Goal: Information Seeking & Learning: Learn about a topic

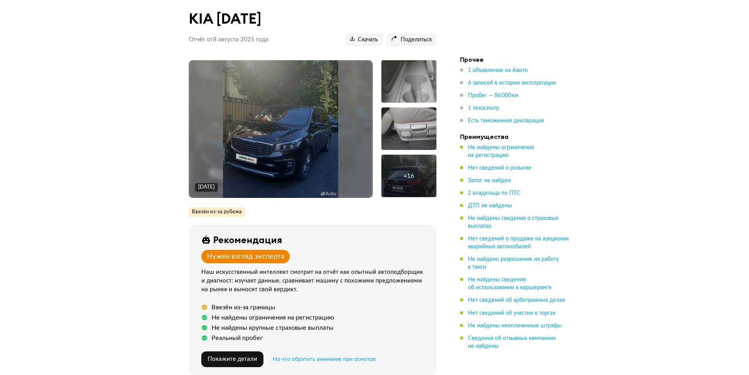
scroll to position [157, 0]
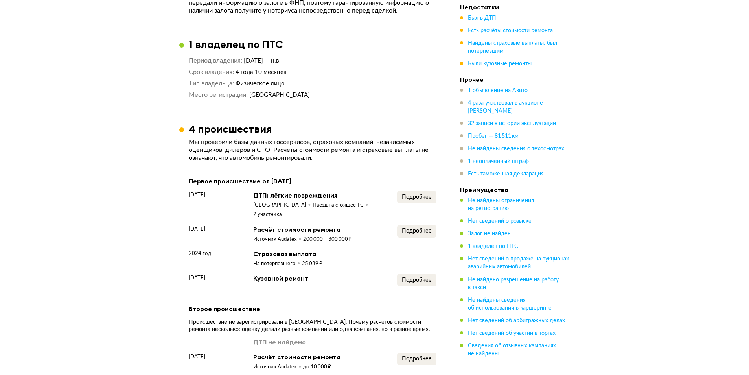
scroll to position [708, 0]
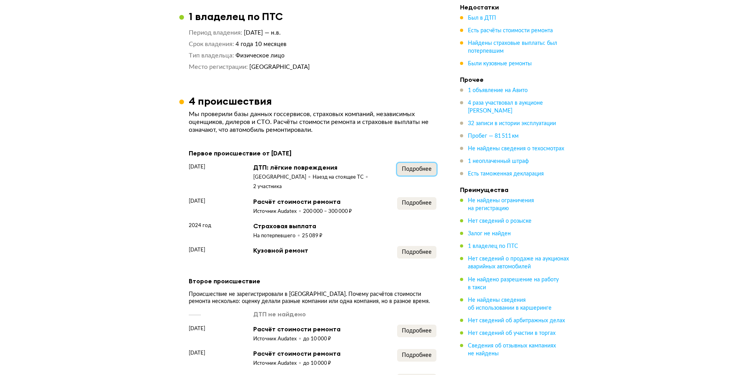
click at [422, 171] on span "Подробнее" at bounding box center [417, 169] width 30 height 6
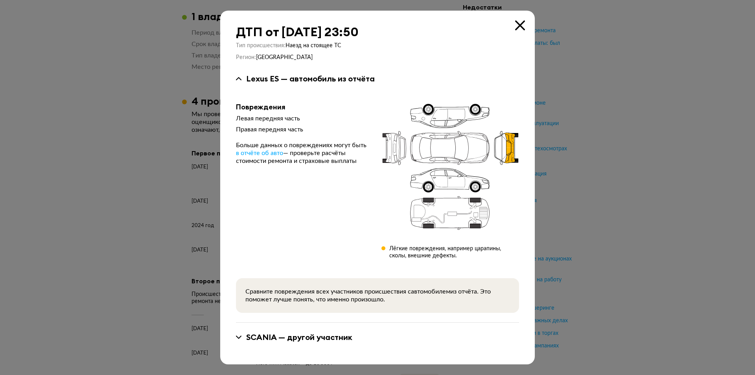
click at [523, 26] on icon at bounding box center [520, 25] width 10 height 10
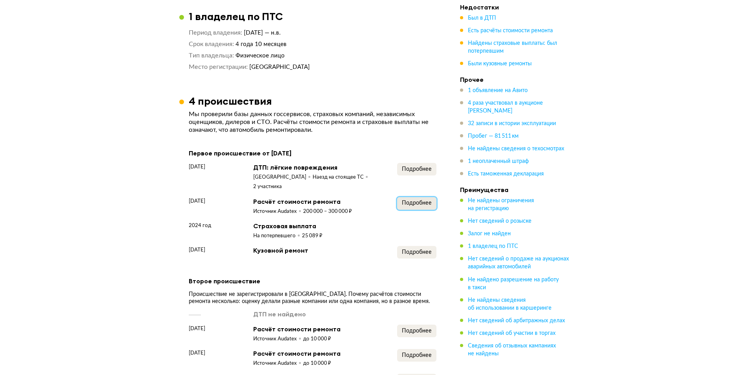
click at [412, 200] on span "Подробнее" at bounding box center [417, 203] width 30 height 6
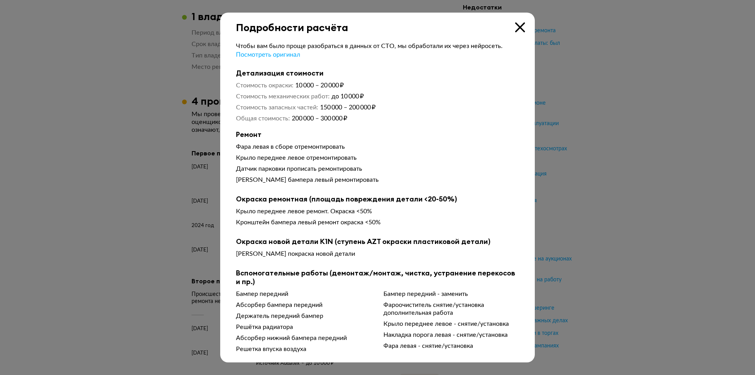
click at [518, 26] on icon at bounding box center [520, 27] width 10 height 10
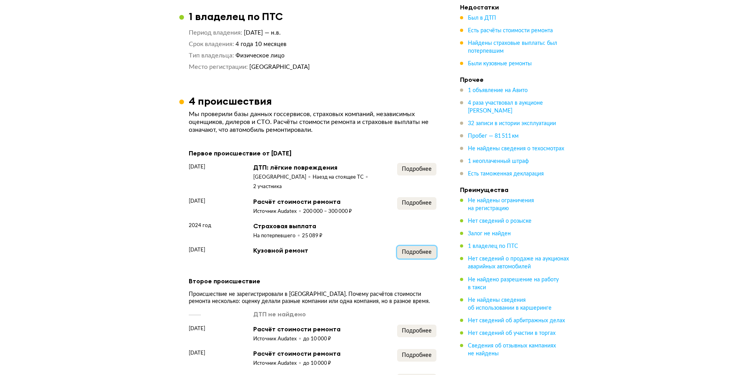
click at [416, 249] on span "Подробнее" at bounding box center [417, 252] width 30 height 6
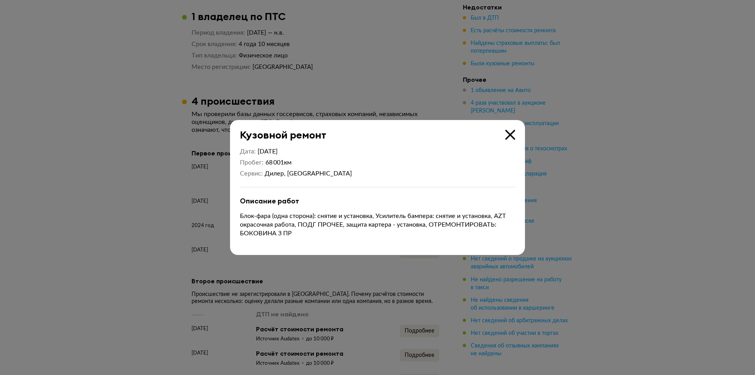
click at [509, 135] on icon at bounding box center [510, 135] width 10 height 10
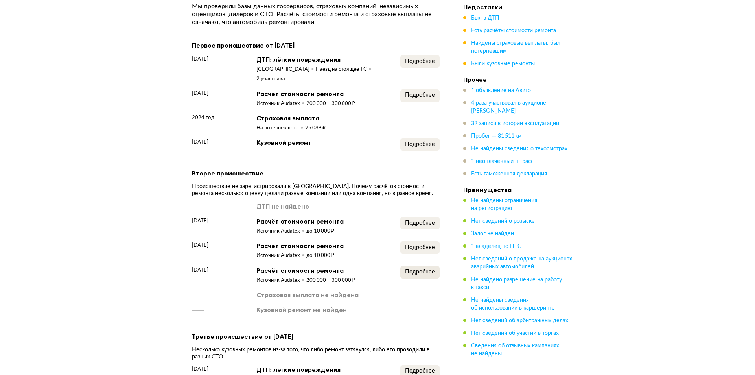
scroll to position [826, 0]
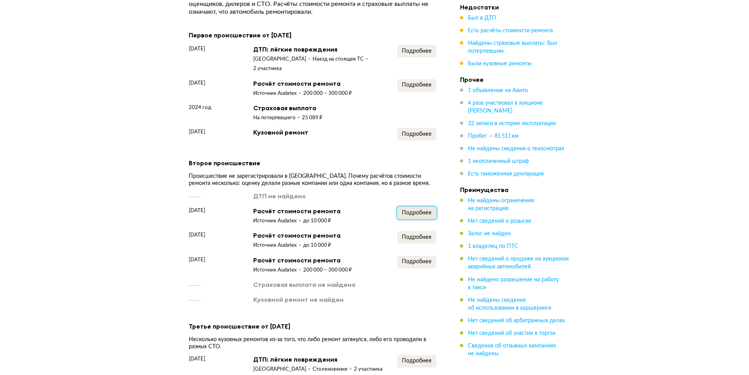
click at [422, 210] on span "Подробнее" at bounding box center [417, 213] width 30 height 6
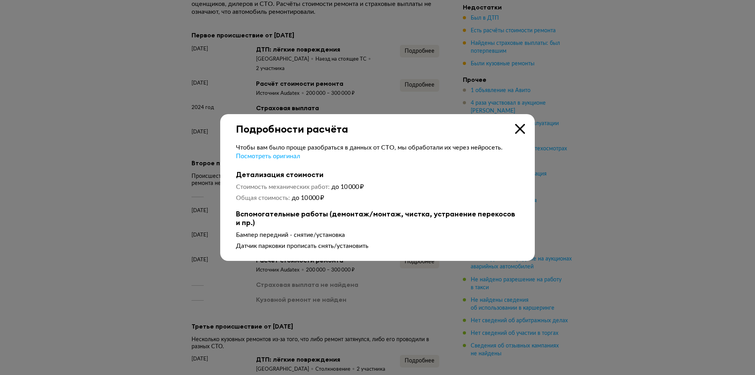
click at [519, 129] on icon at bounding box center [520, 129] width 10 height 10
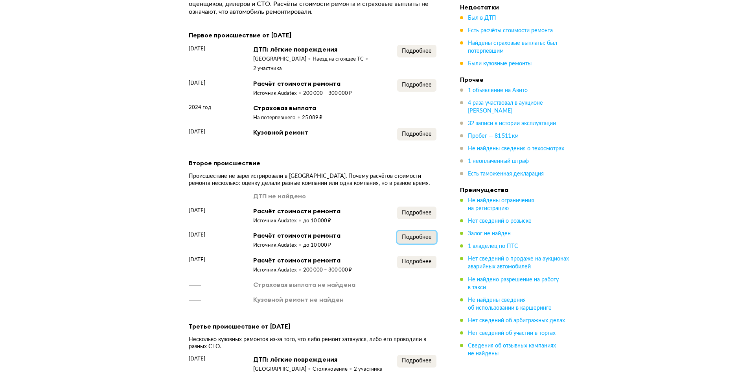
click at [420, 235] on span "Подробнее" at bounding box center [417, 237] width 30 height 6
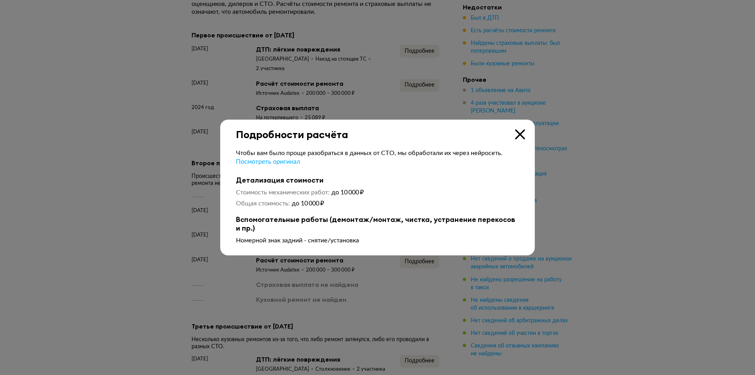
click at [518, 133] on icon at bounding box center [520, 134] width 10 height 10
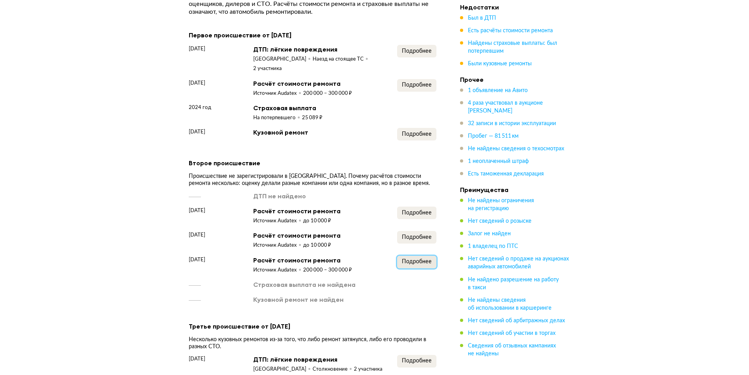
click at [412, 260] on span "Подробнее" at bounding box center [417, 262] width 30 height 6
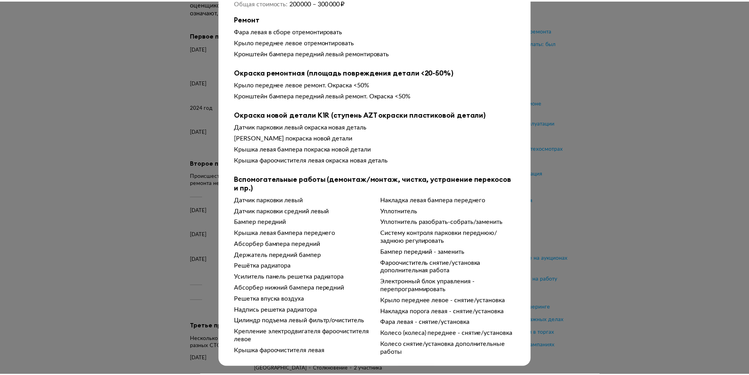
scroll to position [0, 0]
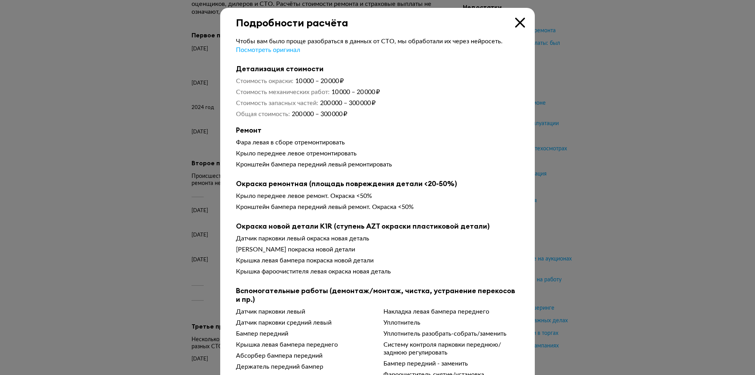
click at [519, 24] on icon at bounding box center [520, 23] width 10 height 10
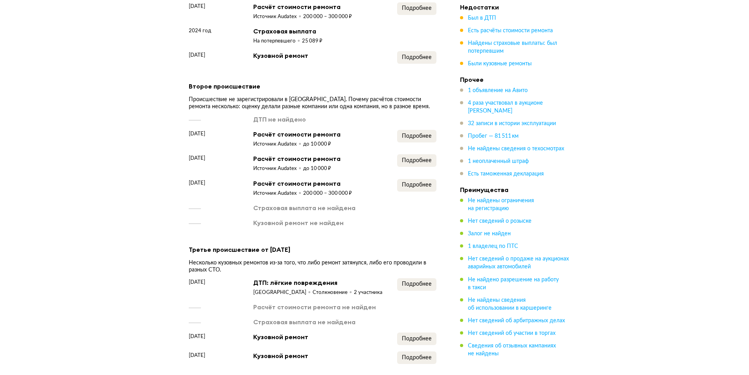
scroll to position [944, 0]
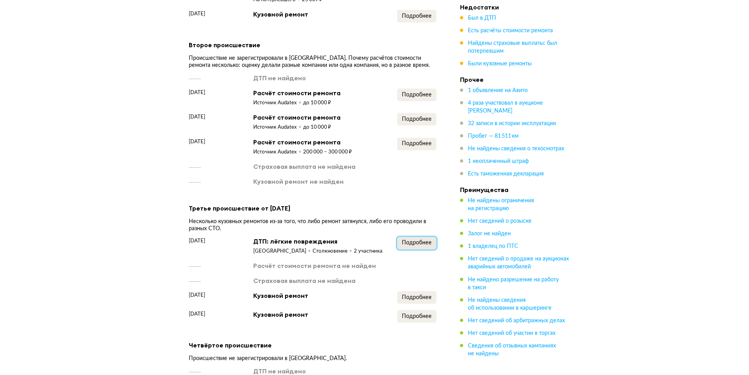
click at [427, 243] on span "Подробнее" at bounding box center [417, 243] width 30 height 6
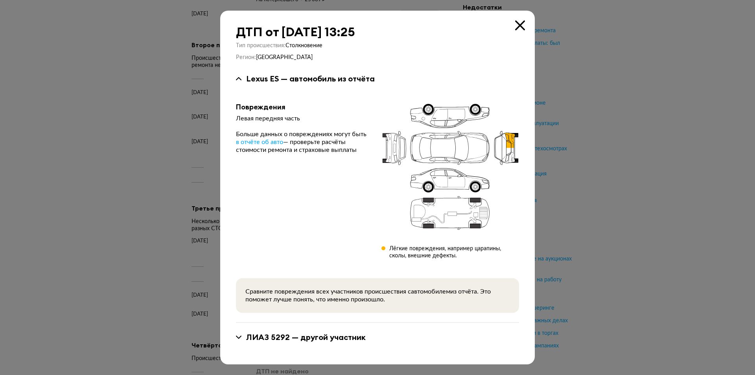
click at [521, 26] on icon at bounding box center [520, 25] width 10 height 10
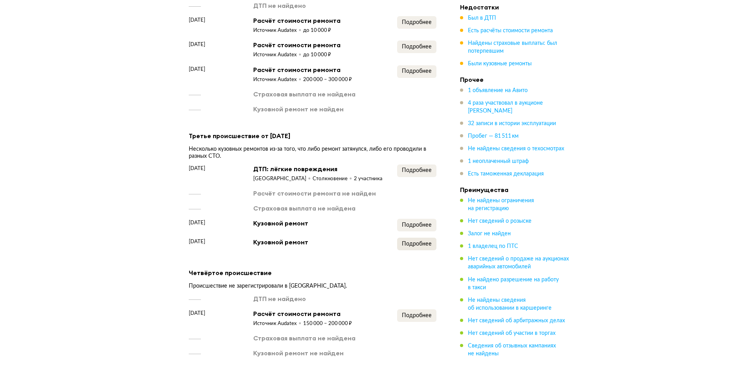
scroll to position [1022, 0]
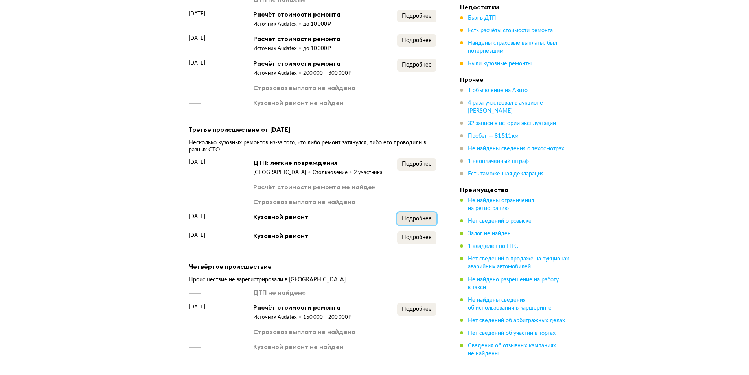
click at [424, 216] on span "Подробнее" at bounding box center [417, 219] width 30 height 6
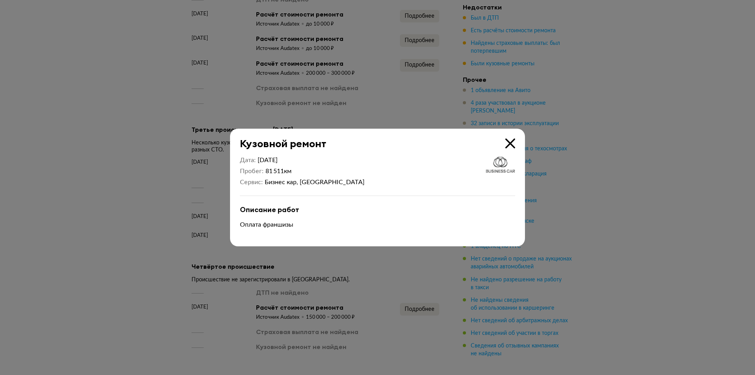
click at [510, 141] on icon at bounding box center [510, 143] width 10 height 10
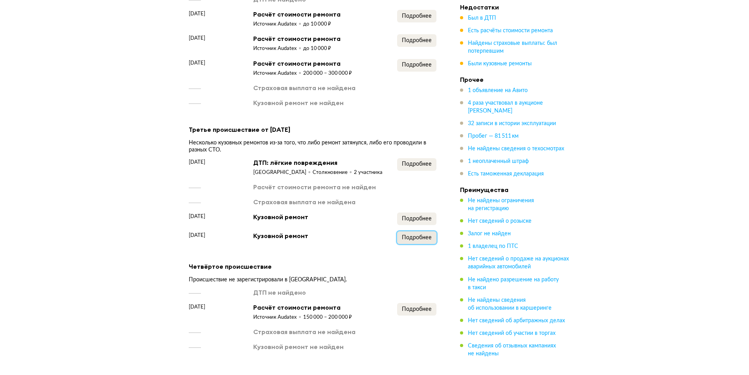
click at [423, 237] on span "Подробнее" at bounding box center [417, 238] width 30 height 6
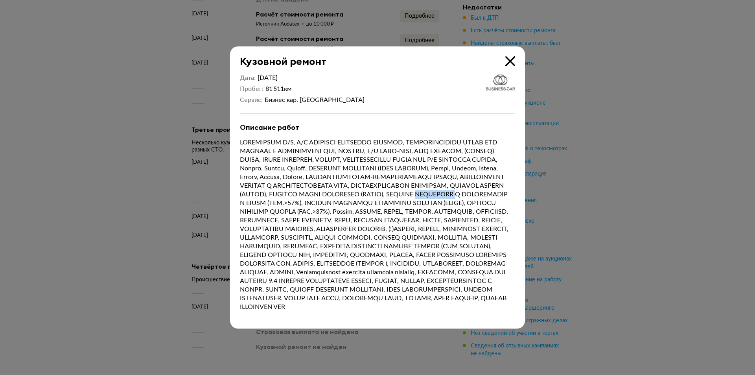
drag, startPoint x: 366, startPoint y: 193, endPoint x: 410, endPoint y: 195, distance: 43.7
click at [410, 195] on p at bounding box center [377, 224] width 275 height 173
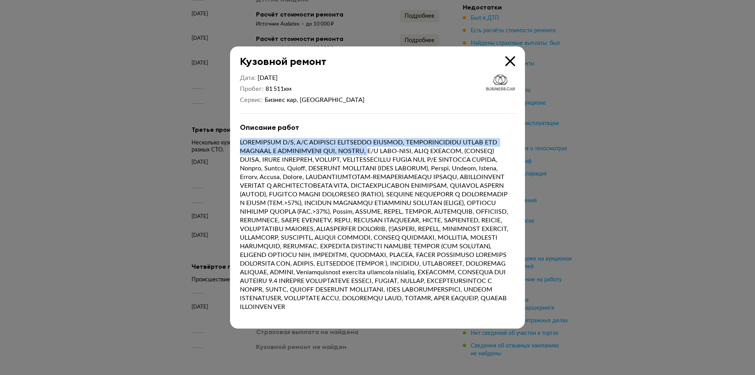
drag, startPoint x: 242, startPoint y: 134, endPoint x: 395, endPoint y: 141, distance: 153.1
click at [395, 141] on p at bounding box center [377, 224] width 275 height 173
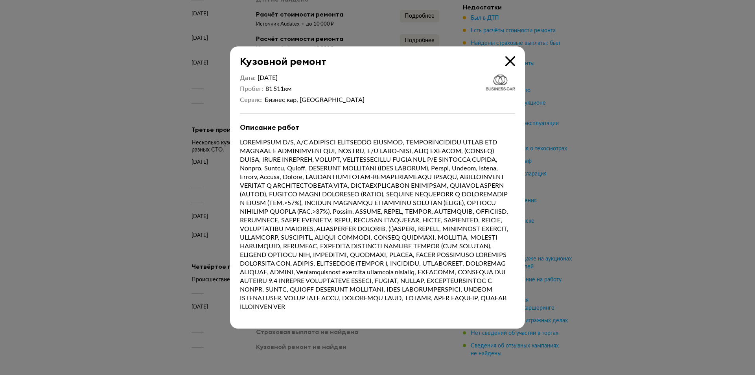
click at [412, 144] on p at bounding box center [377, 224] width 275 height 173
drag, startPoint x: 333, startPoint y: 195, endPoint x: 497, endPoint y: 197, distance: 164.4
click at [497, 197] on p at bounding box center [377, 224] width 275 height 173
click at [512, 56] on icon at bounding box center [510, 61] width 10 height 10
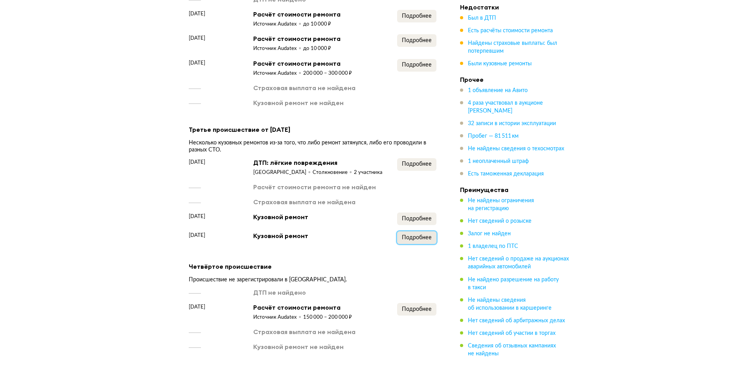
click at [431, 237] on span "Подробнее" at bounding box center [417, 238] width 30 height 6
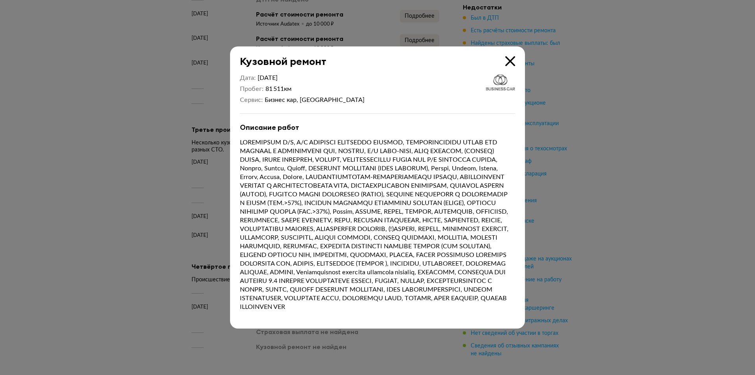
click at [506, 56] on icon at bounding box center [510, 61] width 10 height 10
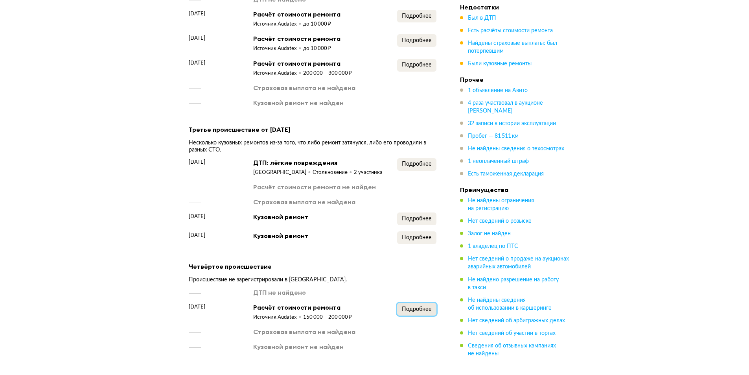
click at [422, 311] on span "Подробнее" at bounding box center [417, 309] width 30 height 6
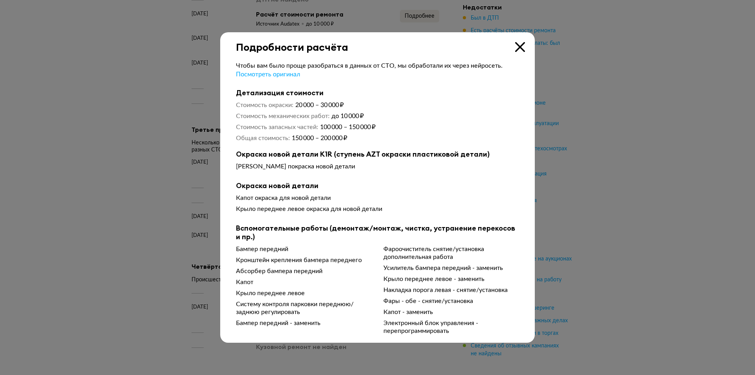
click at [519, 45] on icon at bounding box center [520, 47] width 10 height 10
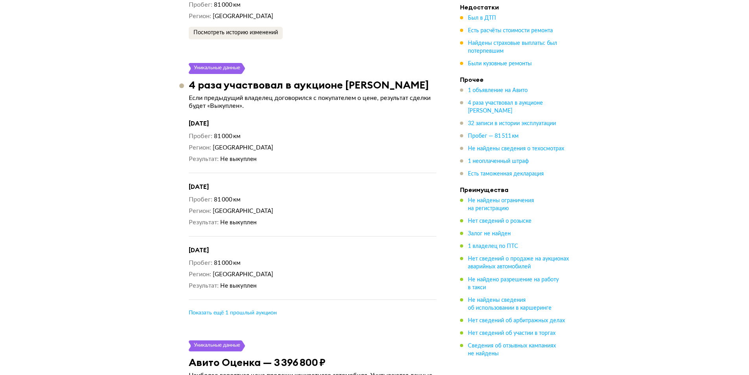
scroll to position [2045, 0]
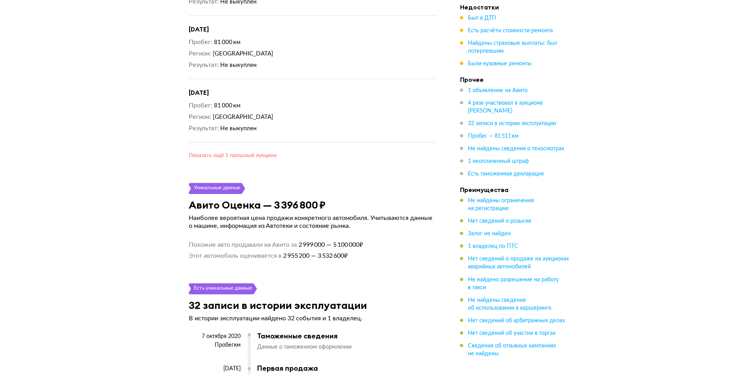
click at [234, 153] on span "Показать ещё 1 прошлый аукцион" at bounding box center [233, 156] width 88 height 6
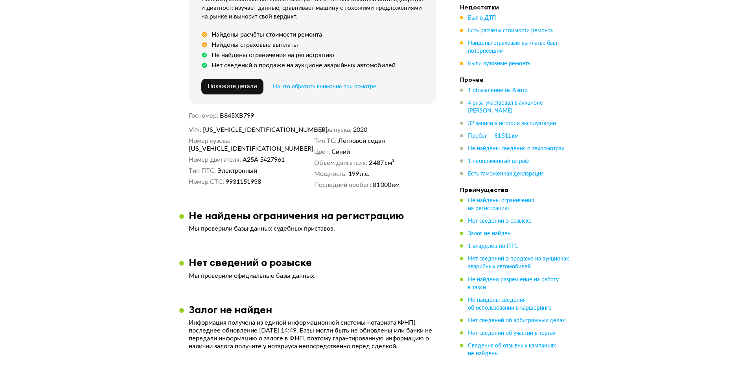
scroll to position [79, 0]
